Goal: Go to known website: Access a specific website the user already knows

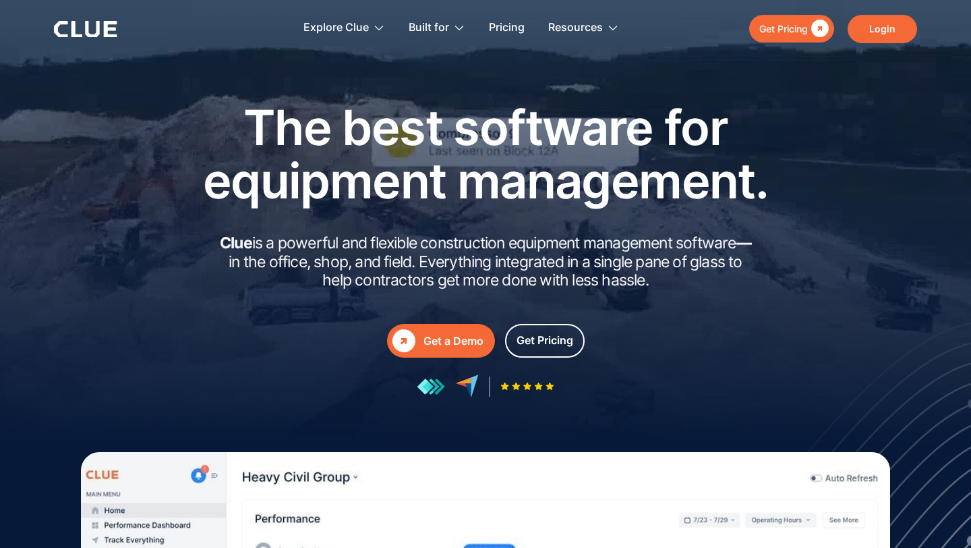
click at [877, 38] on link "Login" at bounding box center [882, 29] width 69 height 28
